Goal: Check status: Check status

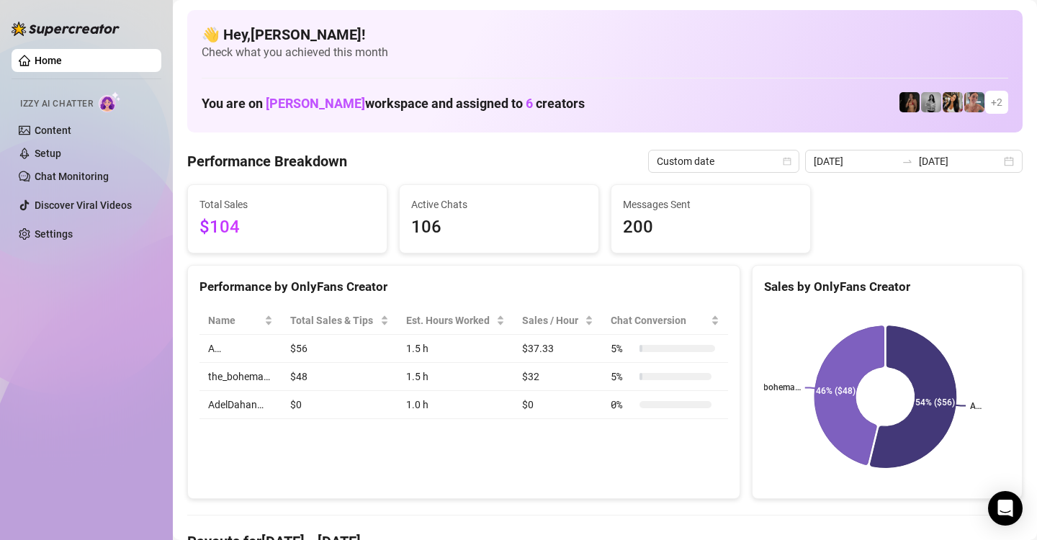
click at [991, 165] on div "[DATE] [DATE]" at bounding box center [913, 161] width 217 height 23
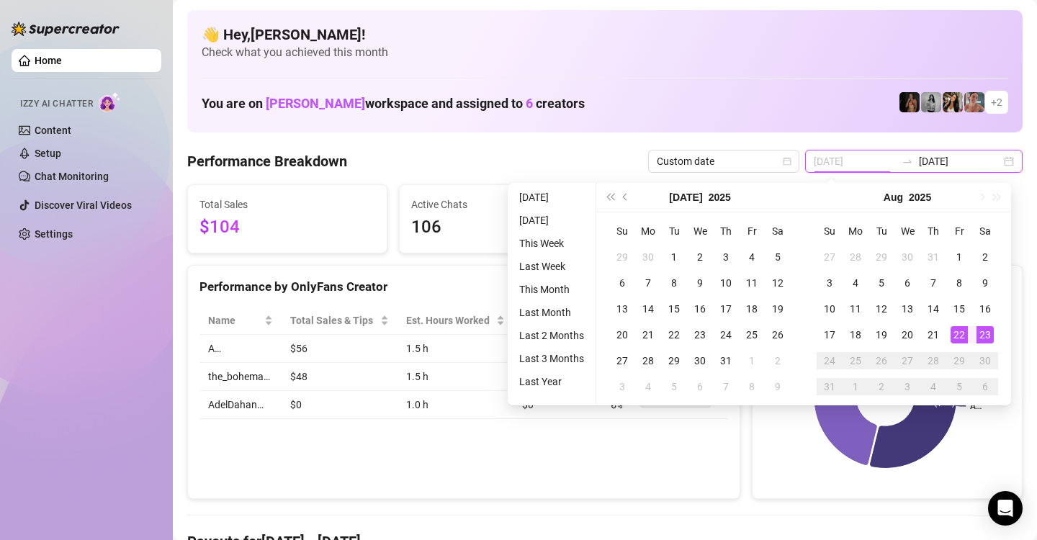
type input "[DATE]"
click at [983, 331] on div "23" at bounding box center [984, 334] width 17 height 17
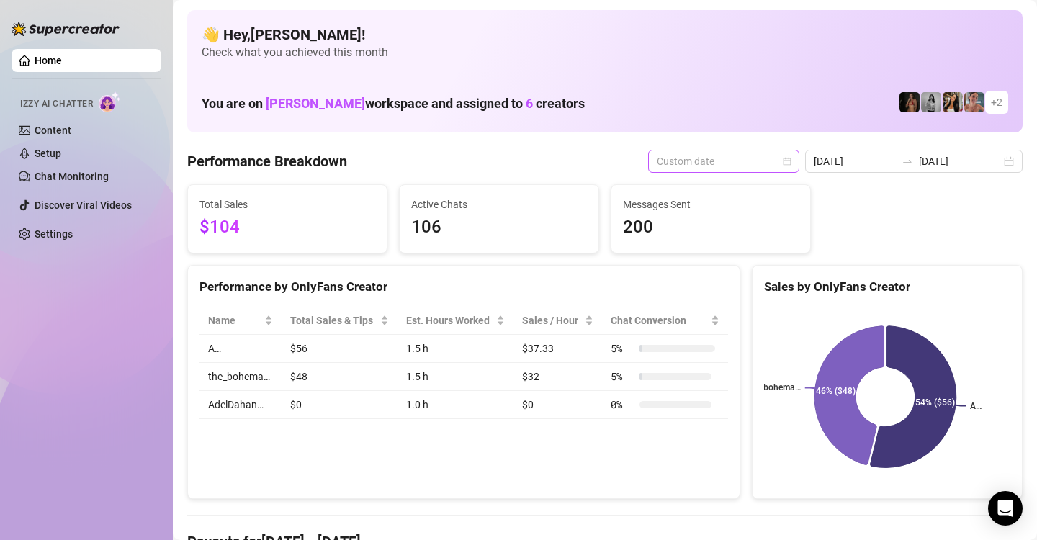
click at [777, 166] on span "Custom date" at bounding box center [724, 161] width 134 height 22
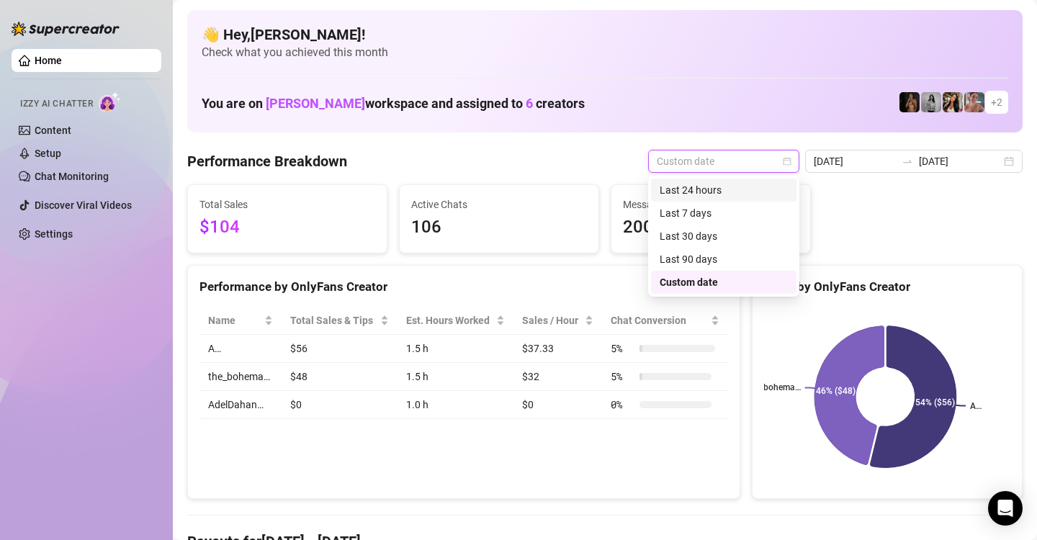
click at [739, 192] on div "Last 24 hours" at bounding box center [723, 190] width 128 height 16
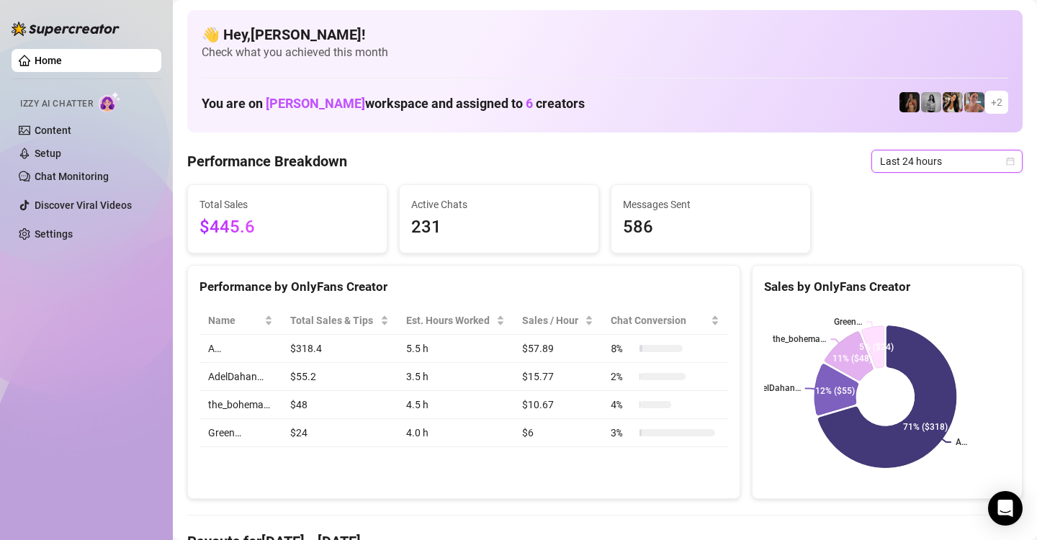
click at [1006, 159] on icon "calendar" at bounding box center [1010, 161] width 9 height 9
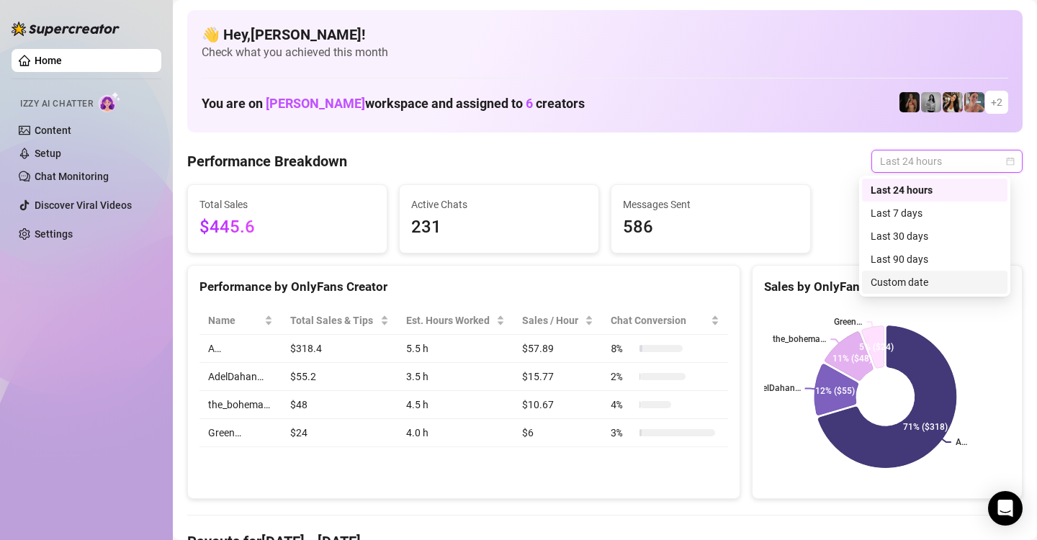
click at [965, 284] on div "Custom date" at bounding box center [934, 282] width 128 height 16
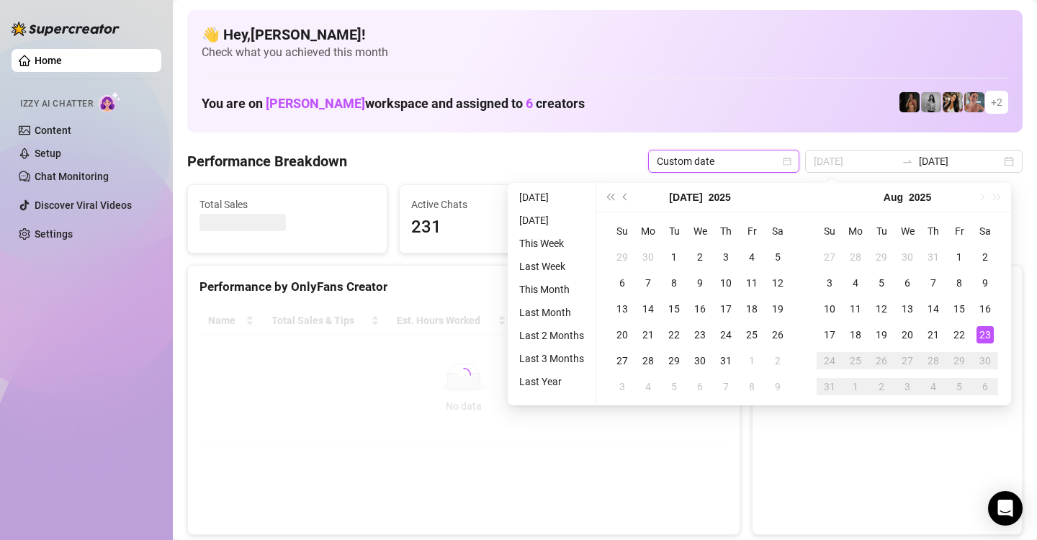
click at [986, 337] on div "23" at bounding box center [984, 334] width 17 height 17
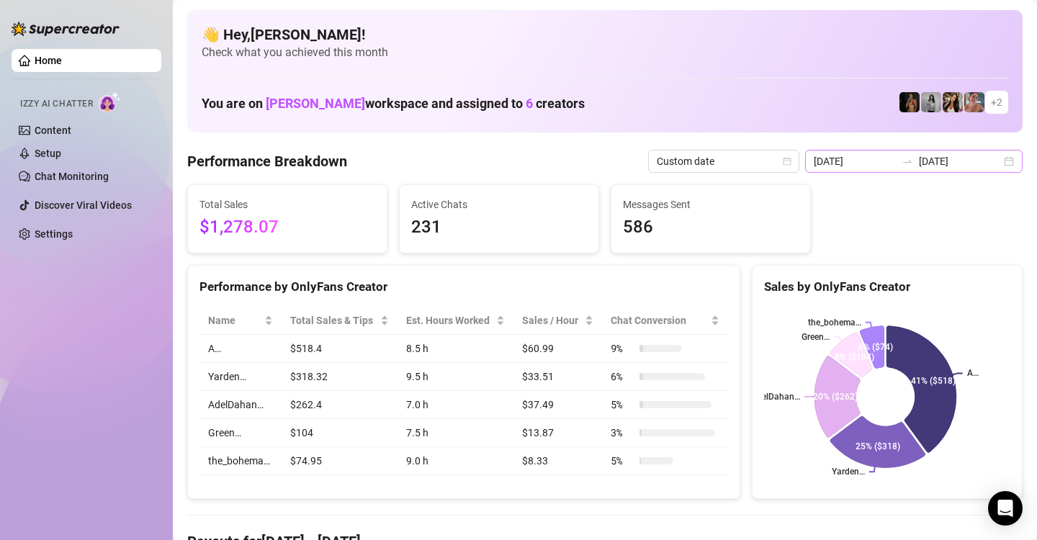
click at [1001, 159] on div "[DATE] [DATE]" at bounding box center [913, 161] width 217 height 23
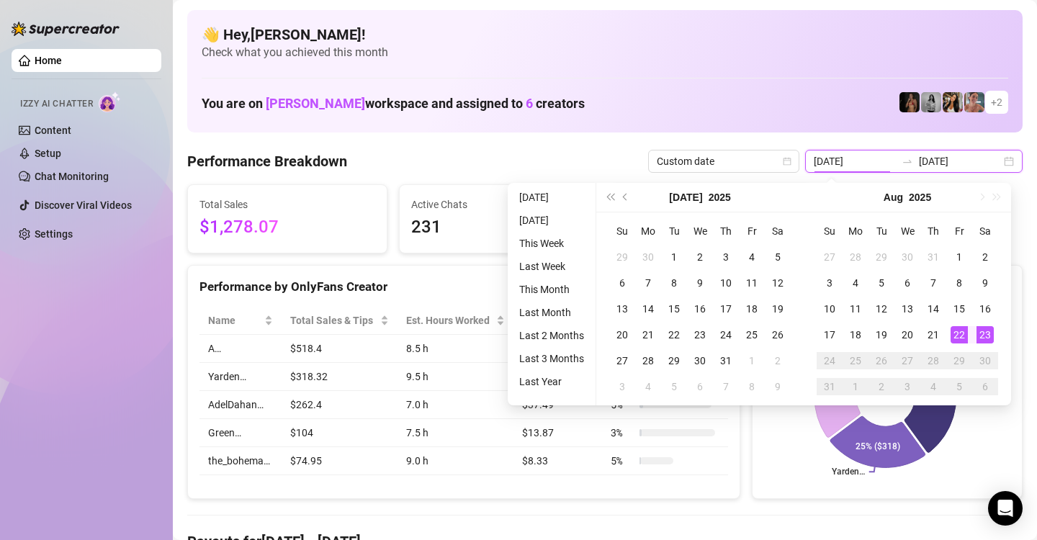
type input "[DATE]"
click at [986, 328] on div "23" at bounding box center [984, 334] width 17 height 17
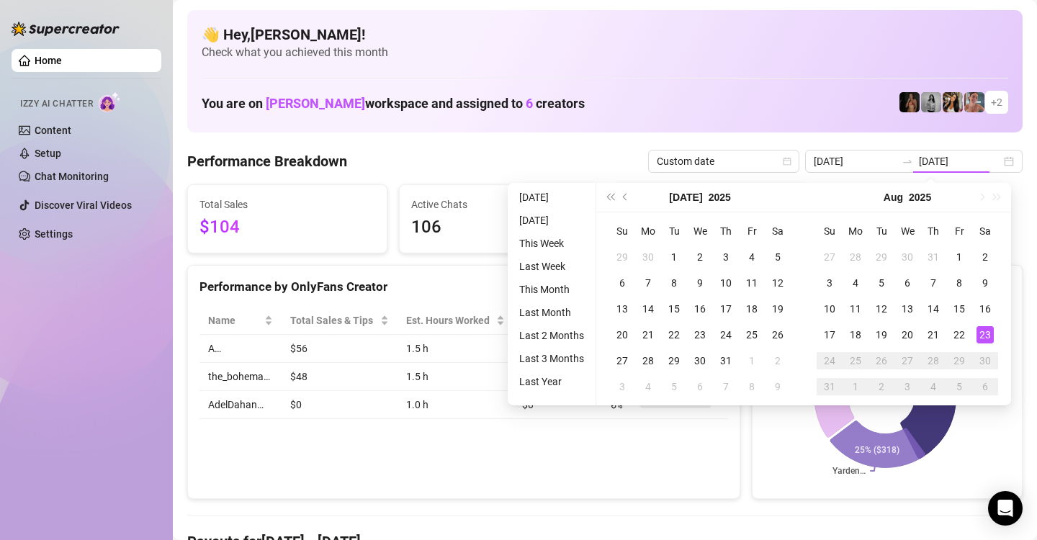
type input "[DATE]"
